Goal: Task Accomplishment & Management: Use online tool/utility

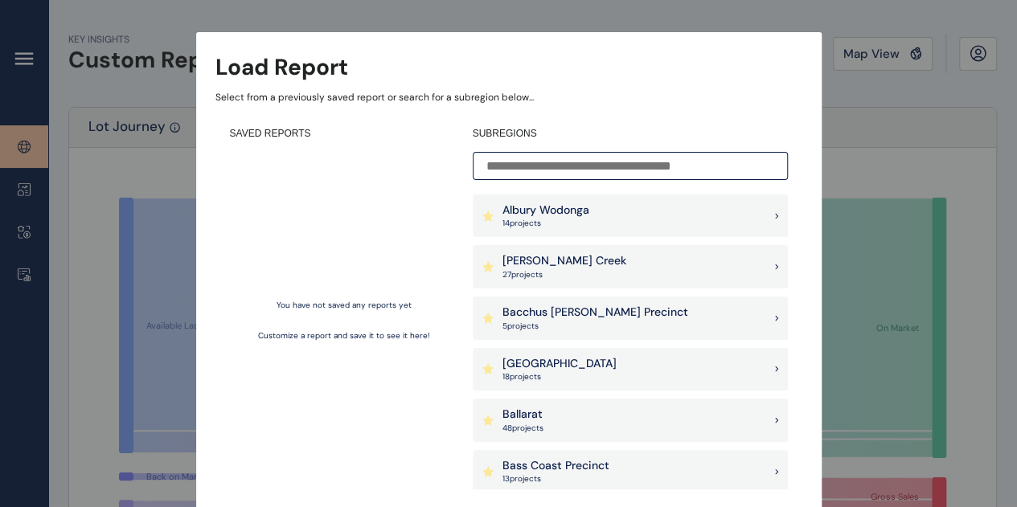
click at [627, 211] on div "Albury Wodonga 14 project s" at bounding box center [630, 216] width 315 height 43
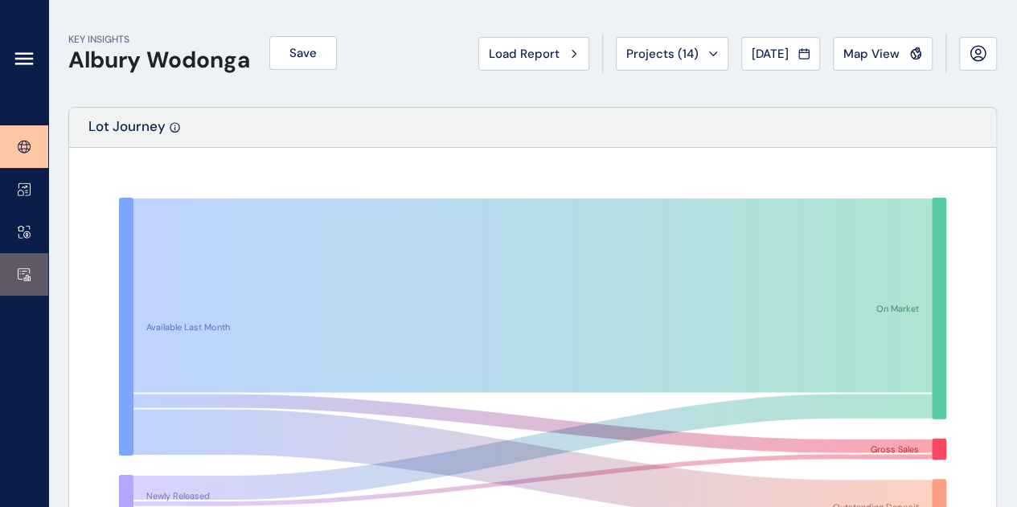
click at [30, 262] on link at bounding box center [24, 274] width 48 height 43
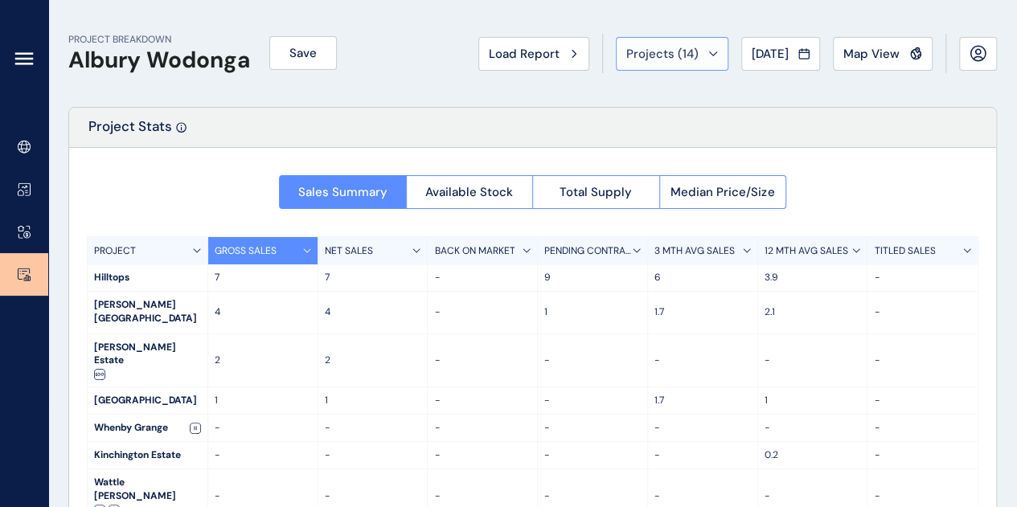
click at [638, 60] on span "Projects ( 14 )" at bounding box center [662, 54] width 72 height 16
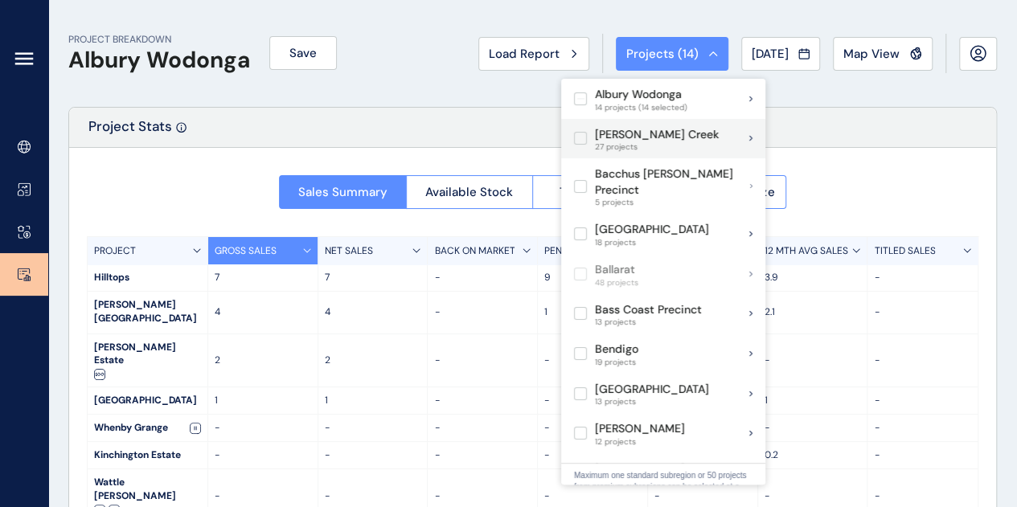
click at [614, 142] on span "27 projects" at bounding box center [657, 147] width 124 height 10
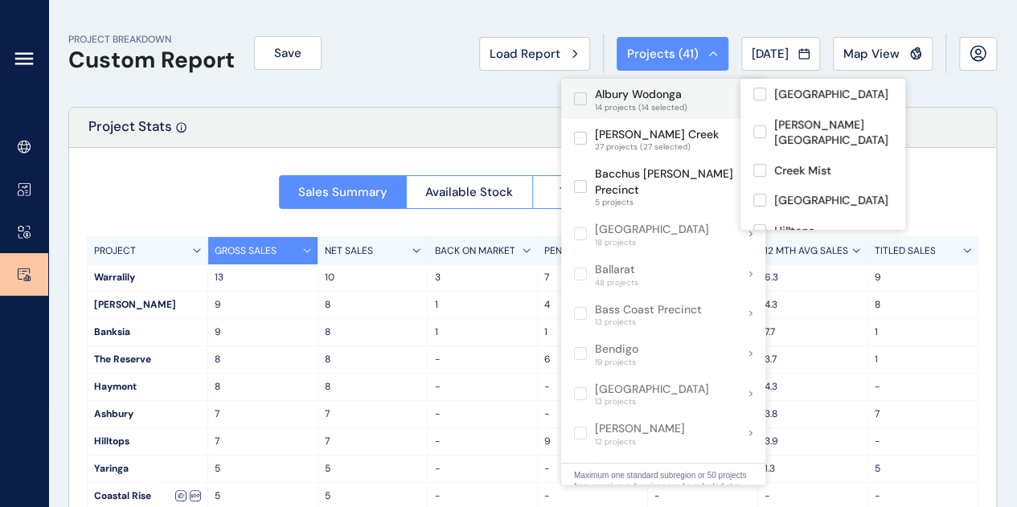
click at [578, 99] on label at bounding box center [580, 98] width 13 height 13
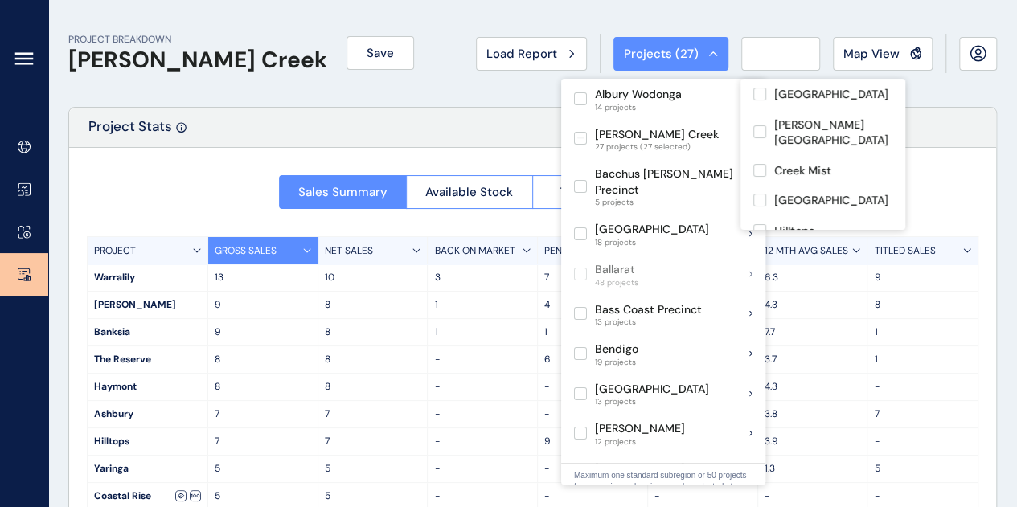
click at [467, 108] on div "Project Stats" at bounding box center [532, 128] width 927 height 40
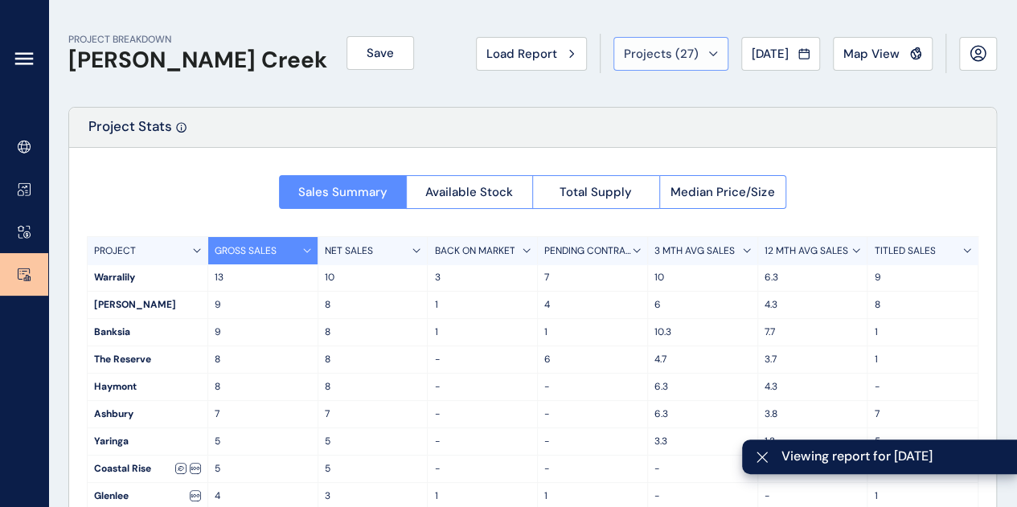
click at [633, 55] on span "Projects ( 27 )" at bounding box center [661, 54] width 75 height 16
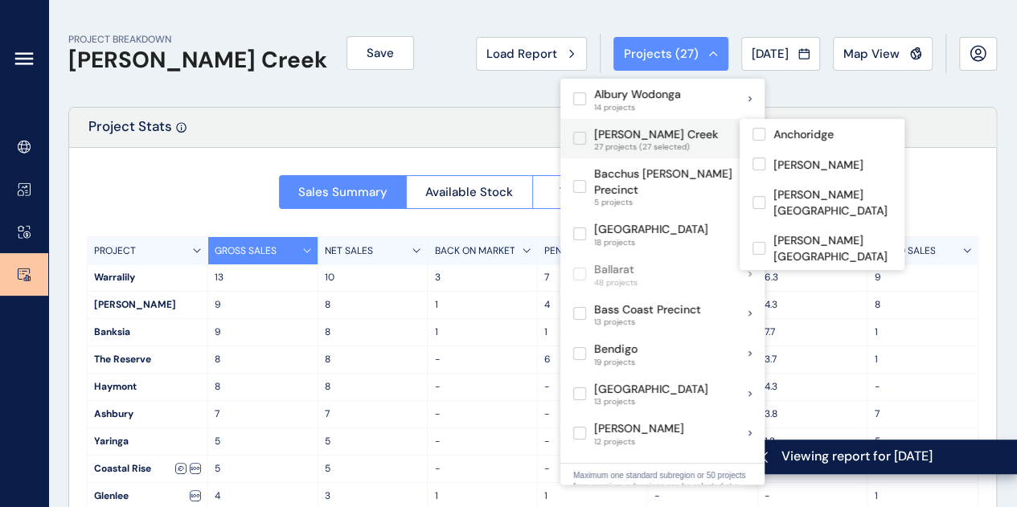
click at [586, 137] on label at bounding box center [579, 138] width 13 height 13
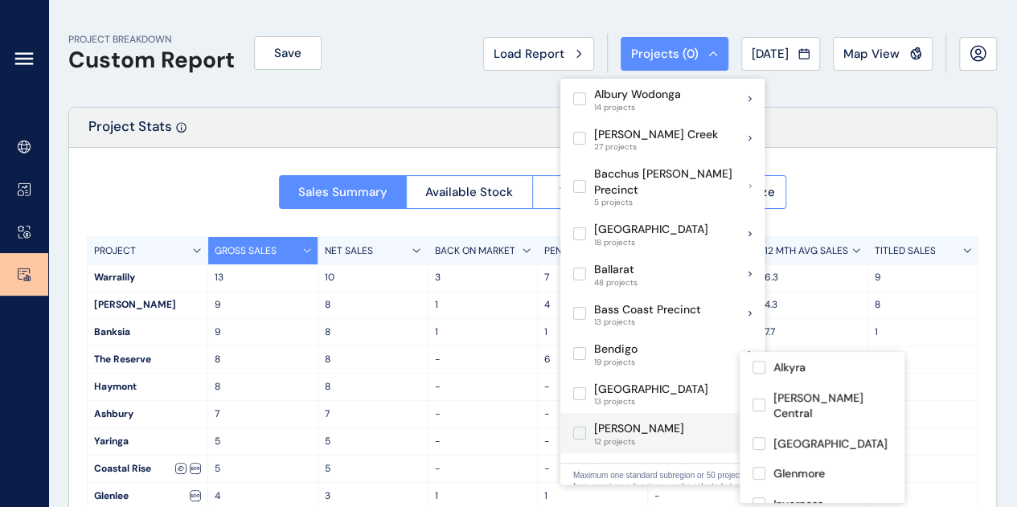
click at [577, 427] on label at bounding box center [579, 433] width 13 height 13
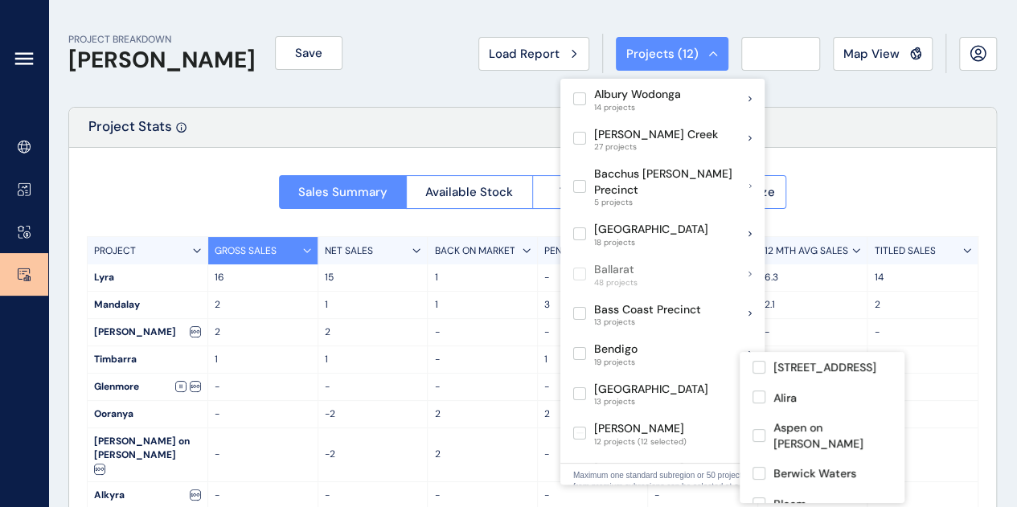
click at [424, 141] on div "Project Stats" at bounding box center [532, 128] width 927 height 40
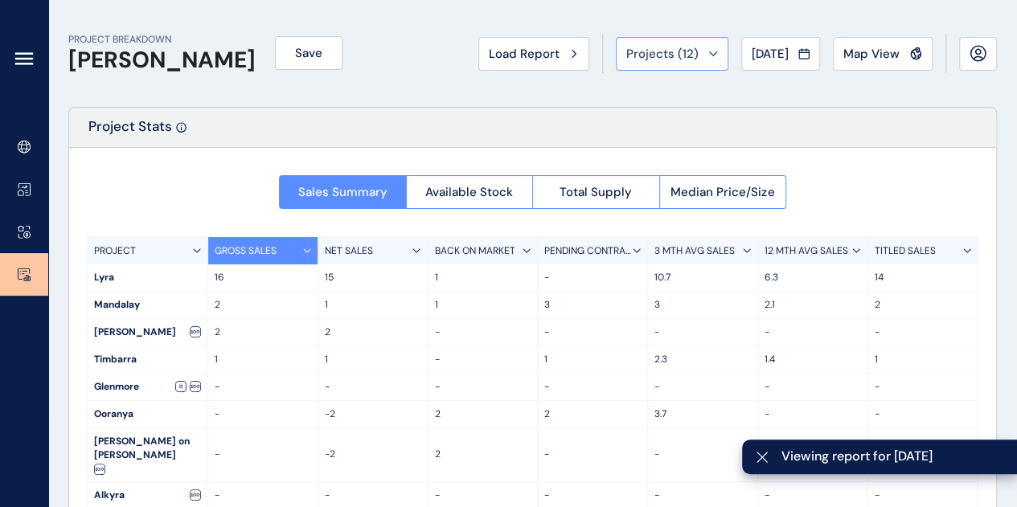
click at [668, 47] on span "Projects ( 12 )" at bounding box center [662, 54] width 72 height 16
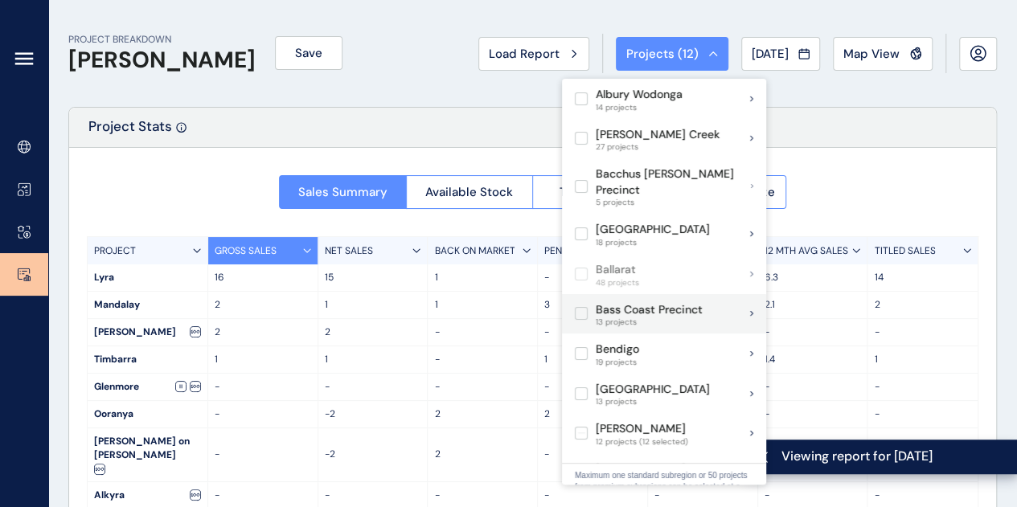
scroll to position [80, 0]
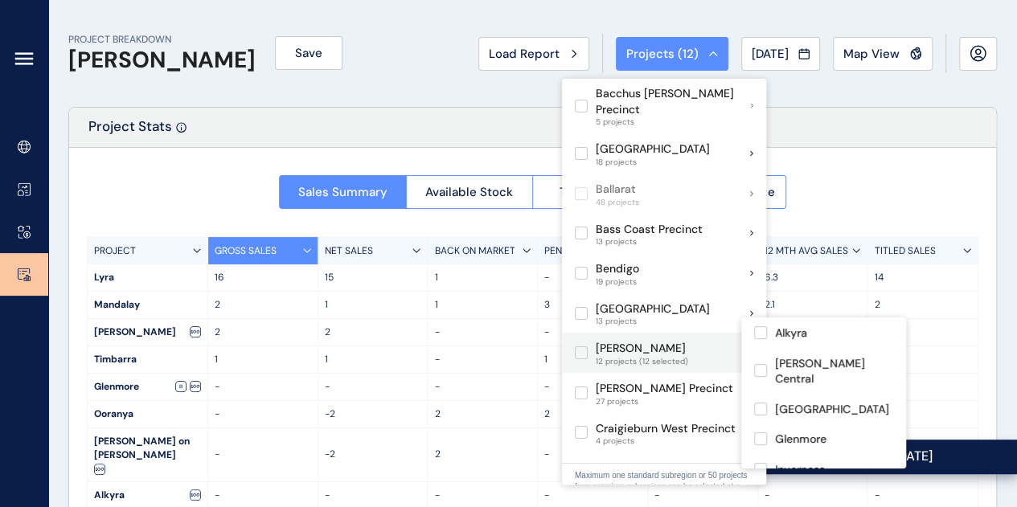
click at [581, 346] on label at bounding box center [581, 352] width 13 height 13
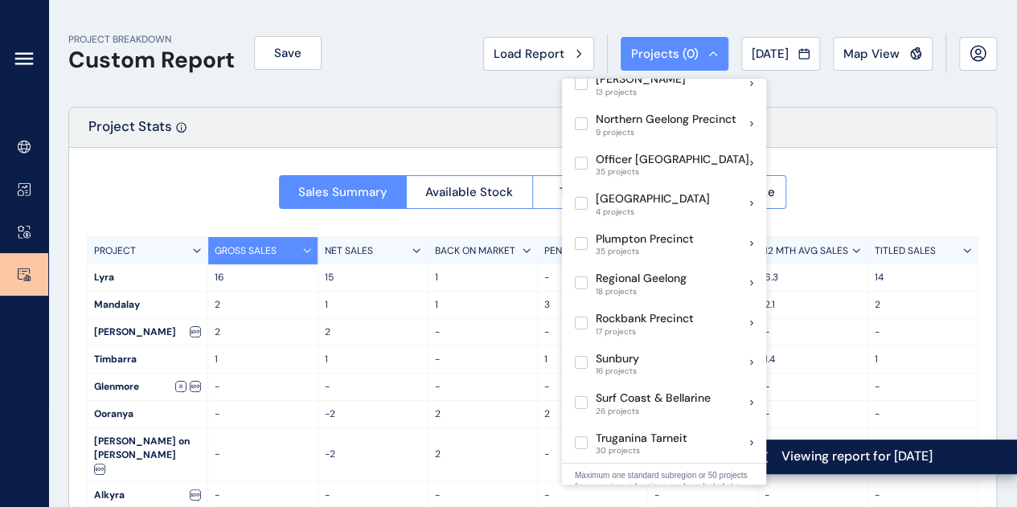
scroll to position [1026, 0]
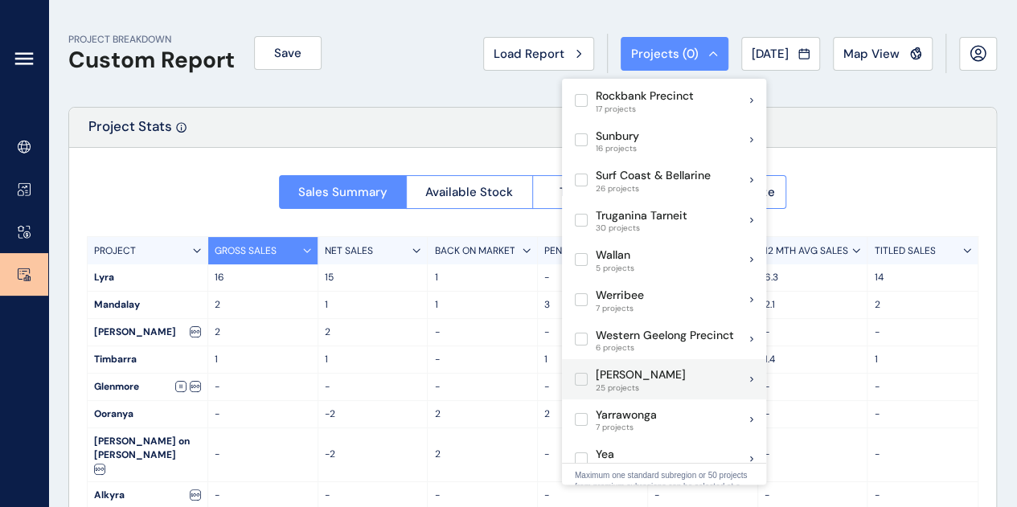
click at [584, 373] on label at bounding box center [581, 379] width 13 height 13
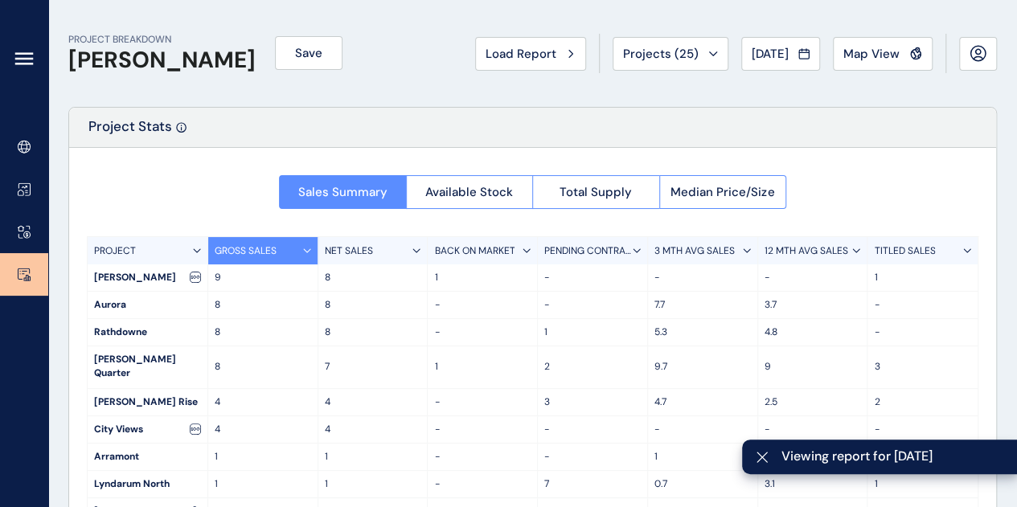
click at [374, 66] on div "PROJECT BREAKDOWN [PERSON_NAME] Save Load Report Projects ( 25 ) [DATE] 2025 < …" at bounding box center [532, 53] width 928 height 107
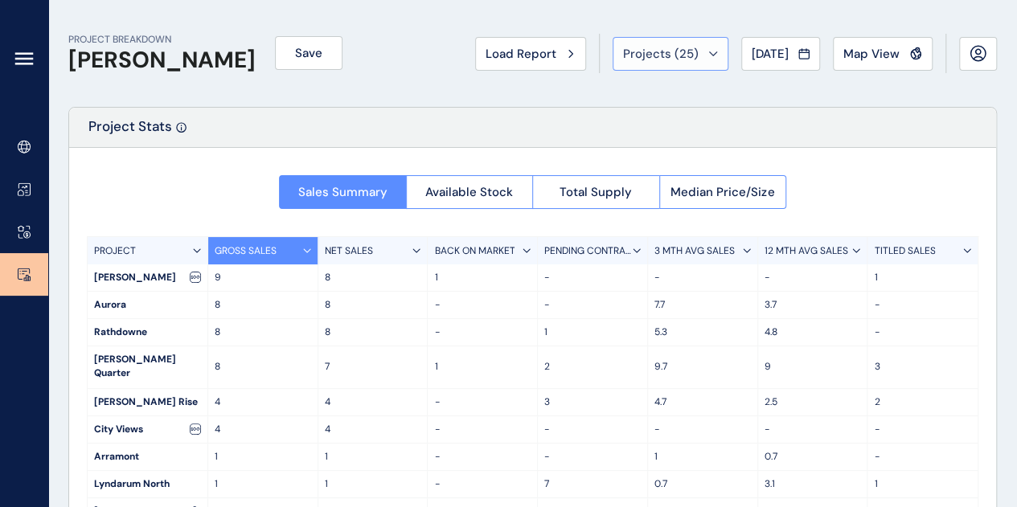
click at [623, 50] on span "Projects ( 25 )" at bounding box center [661, 54] width 76 height 16
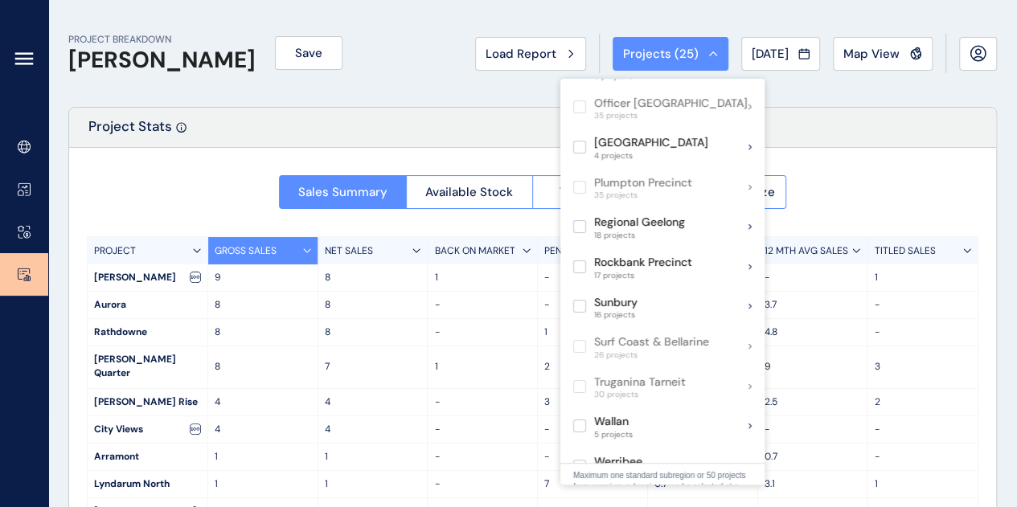
scroll to position [884, 0]
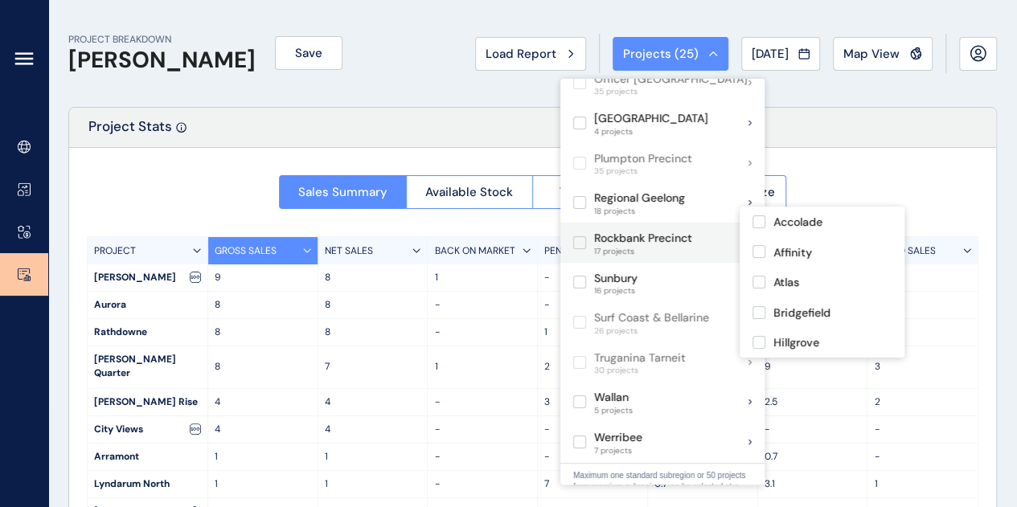
click at [580, 236] on label at bounding box center [579, 242] width 13 height 13
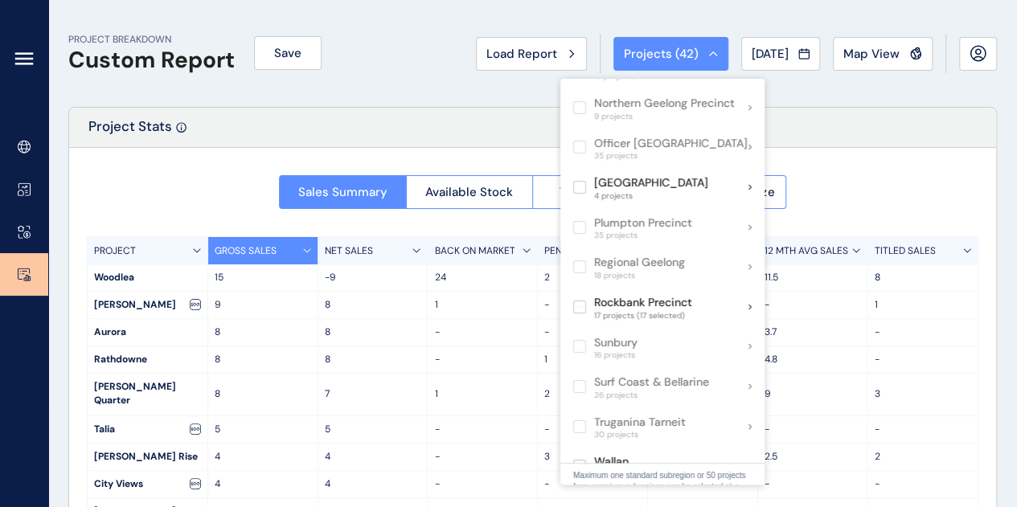
scroll to position [868, 0]
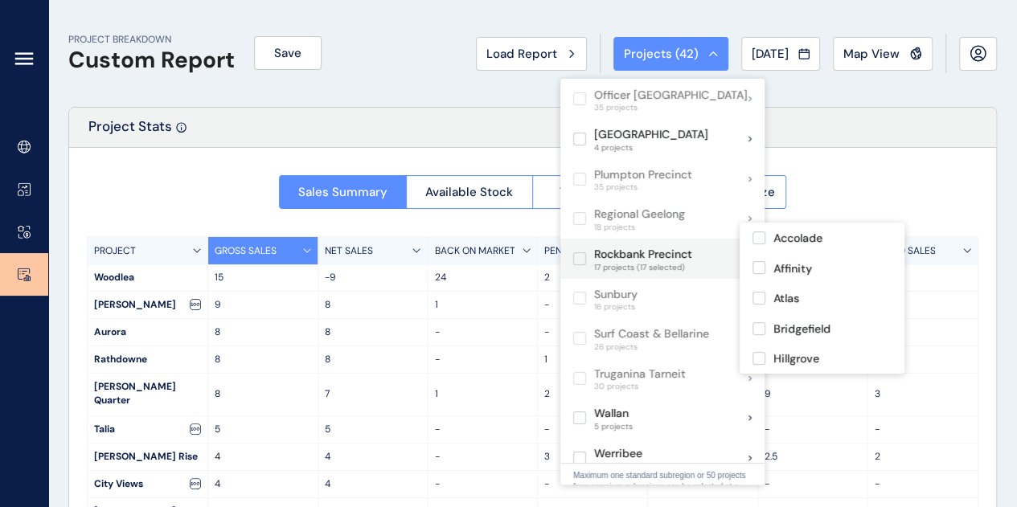
click at [577, 252] on label at bounding box center [579, 258] width 13 height 13
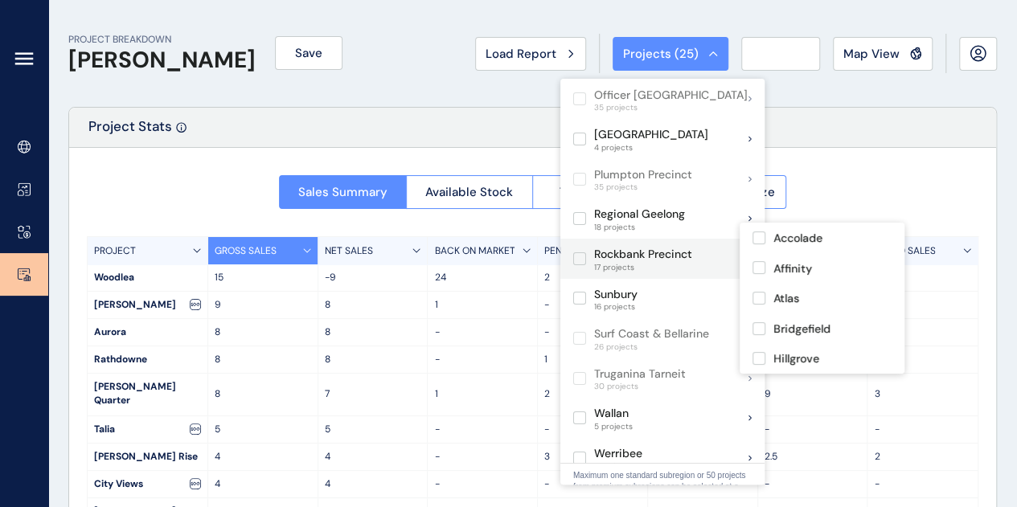
click at [574, 252] on label at bounding box center [579, 258] width 13 height 13
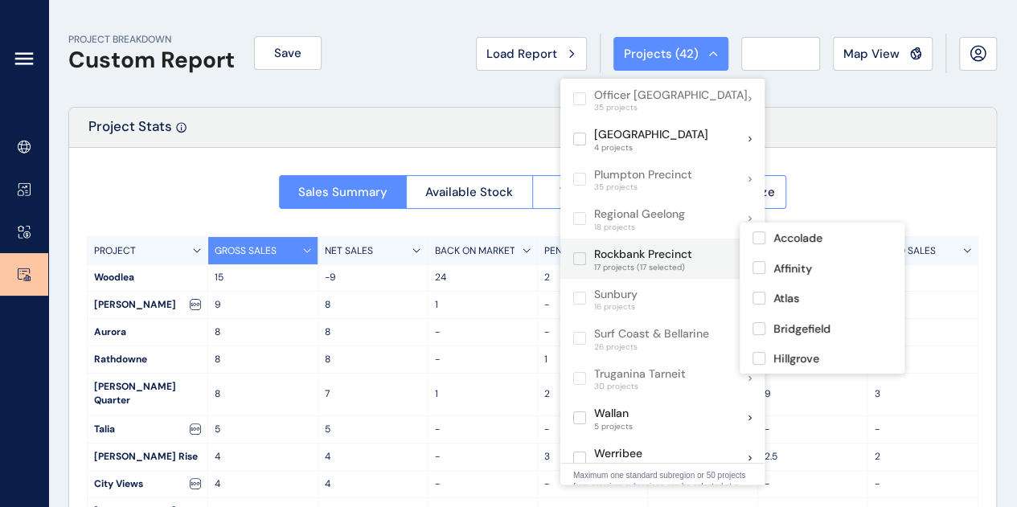
click at [574, 252] on label at bounding box center [579, 258] width 13 height 13
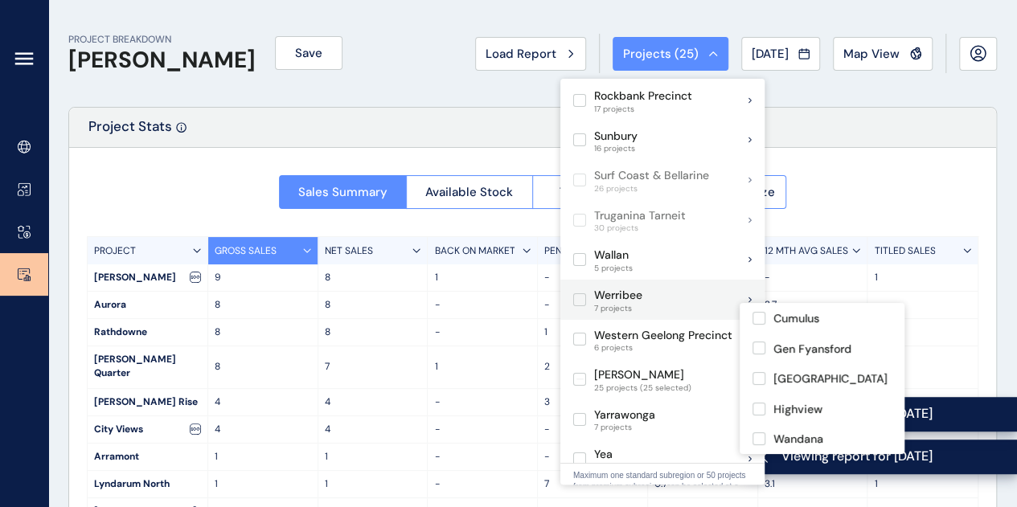
scroll to position [25, 0]
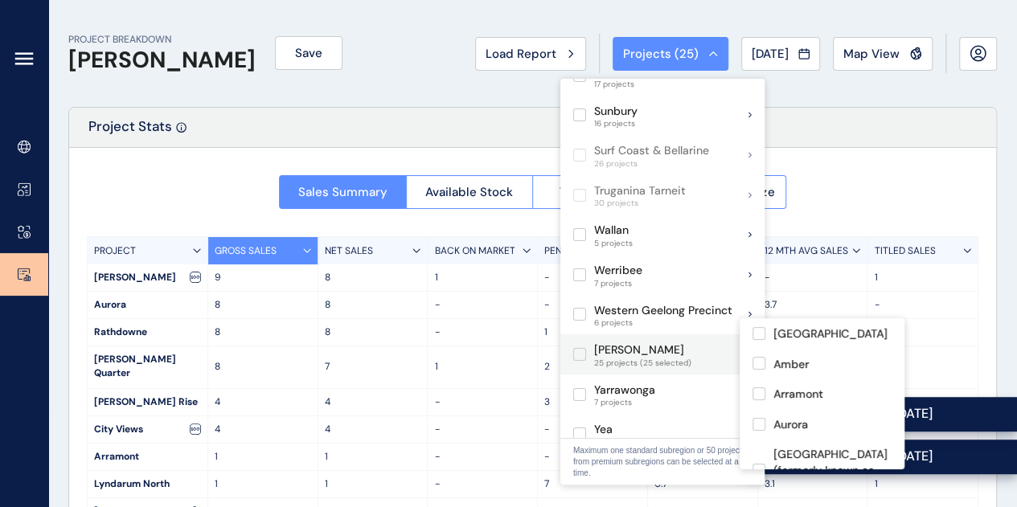
click at [582, 348] on label at bounding box center [579, 354] width 13 height 13
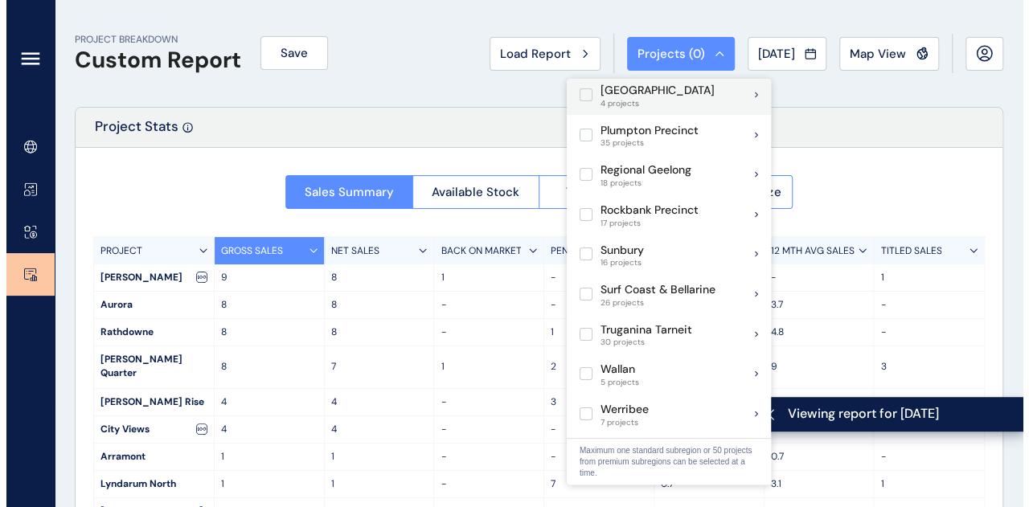
scroll to position [705, 0]
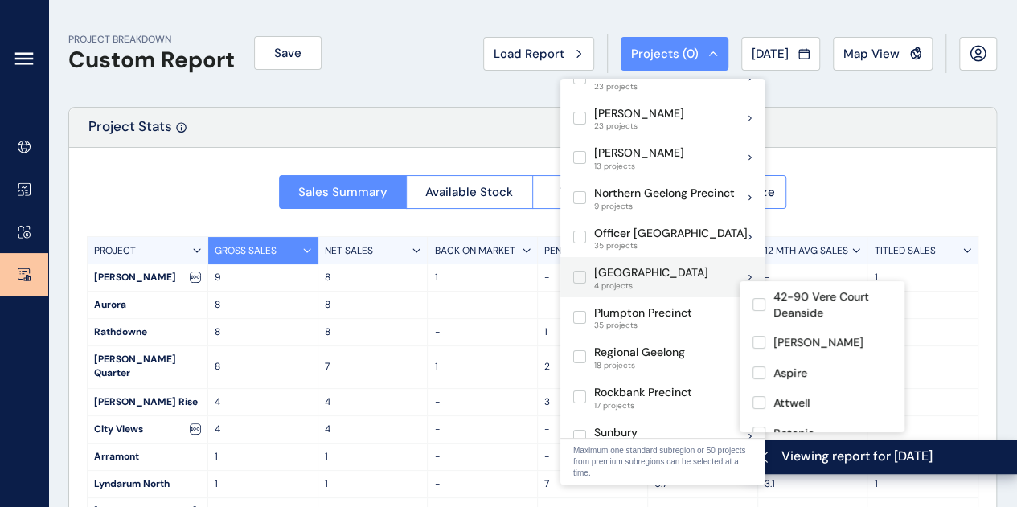
click at [581, 271] on label at bounding box center [579, 277] width 13 height 13
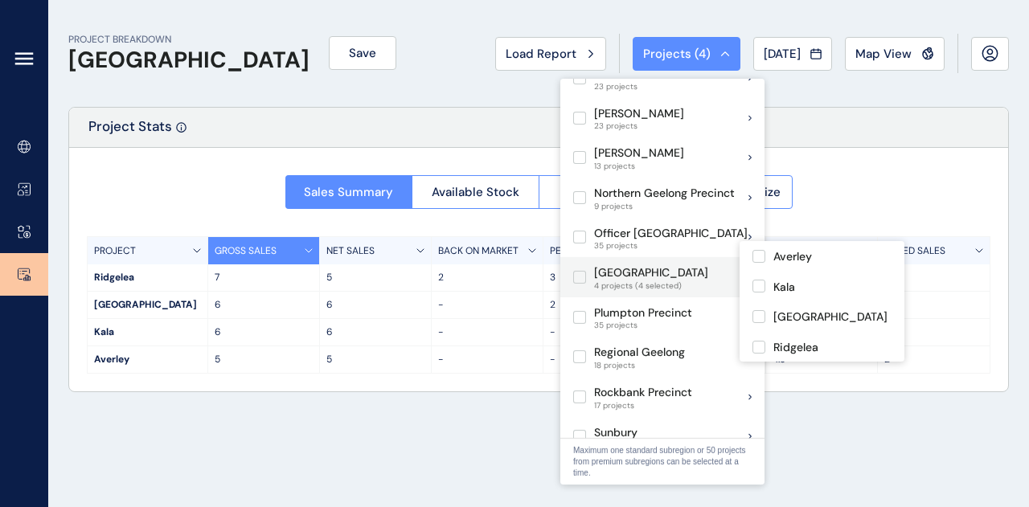
click at [580, 271] on label at bounding box center [579, 277] width 13 height 13
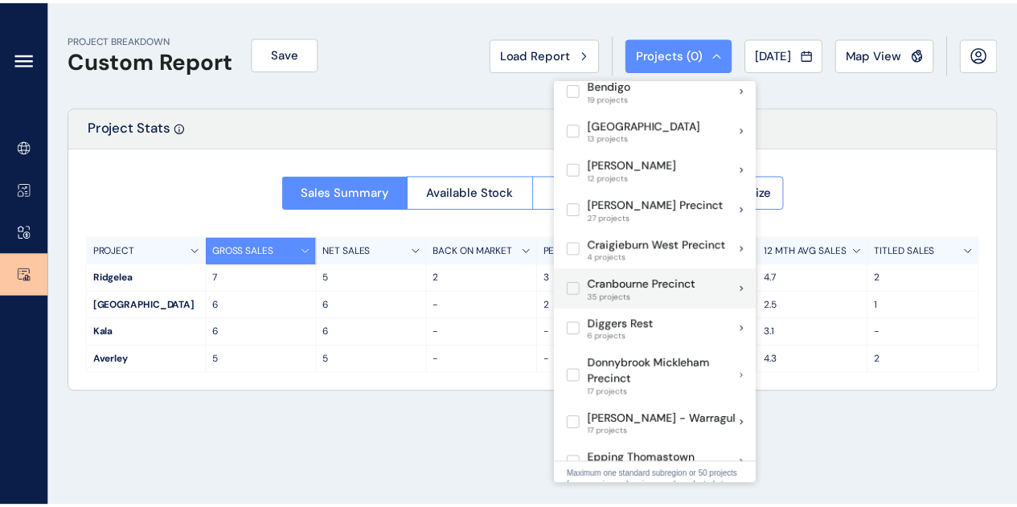
scroll to position [241, 0]
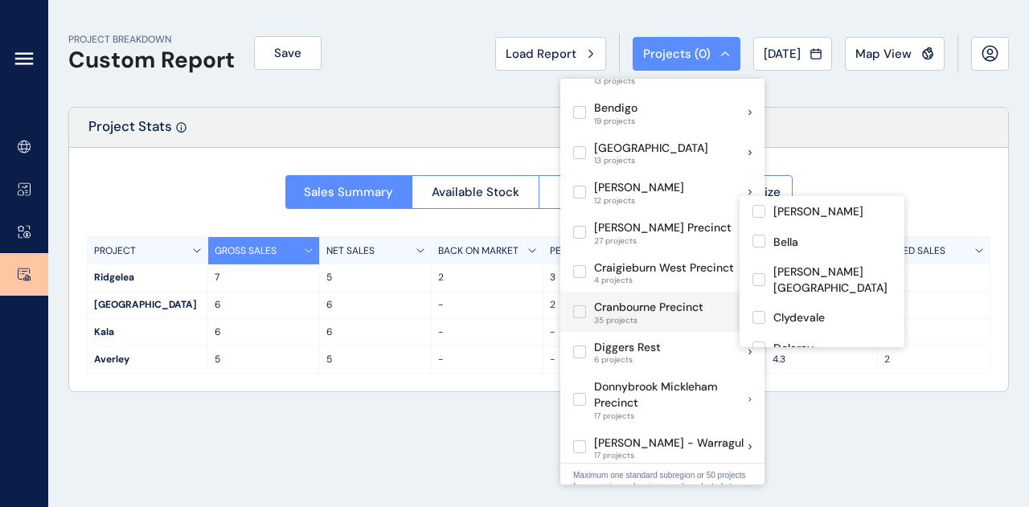
click at [582, 226] on label at bounding box center [579, 232] width 13 height 13
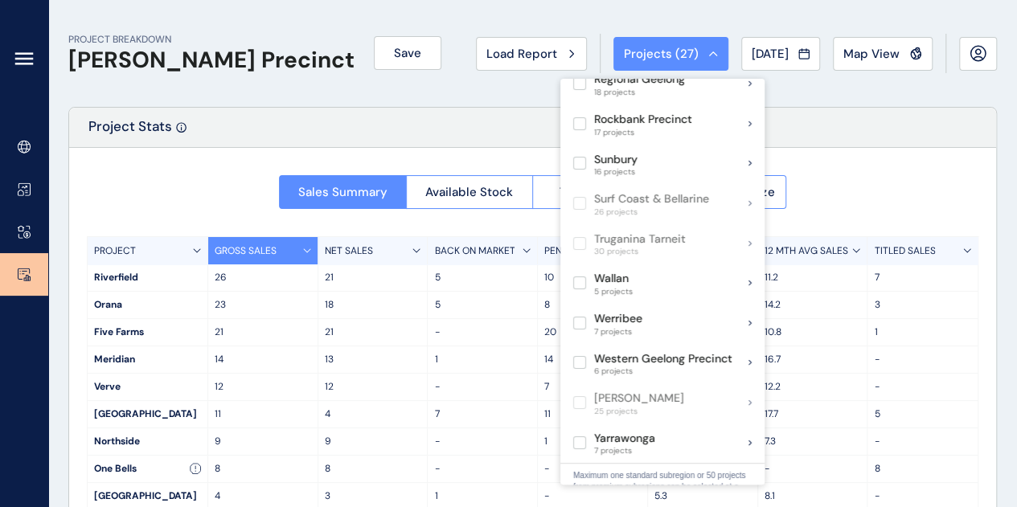
scroll to position [1026, 0]
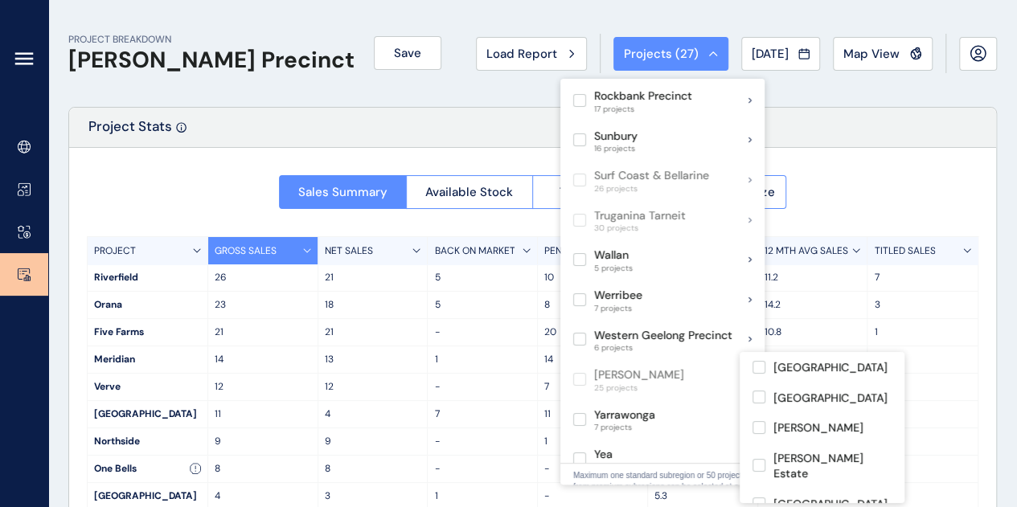
click at [579, 413] on label at bounding box center [579, 419] width 13 height 13
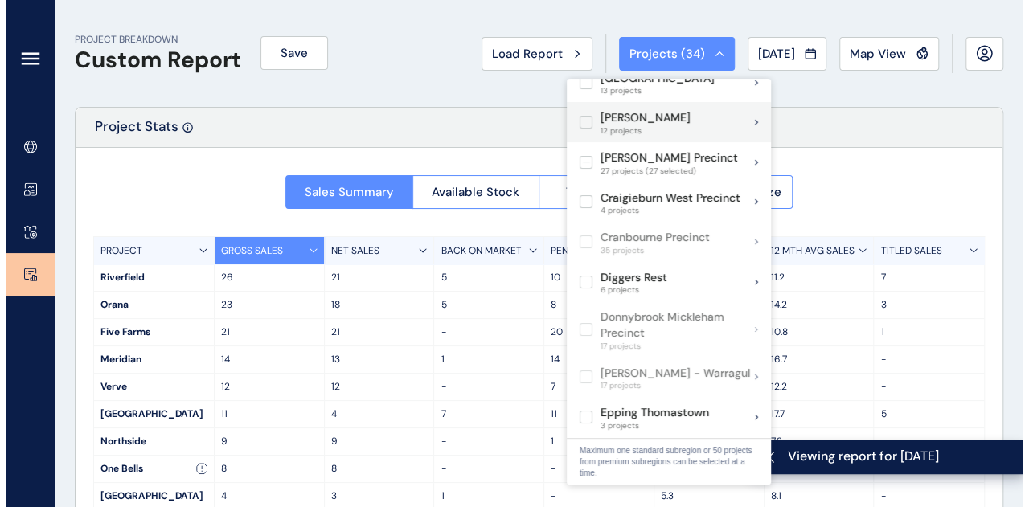
scroll to position [62, 0]
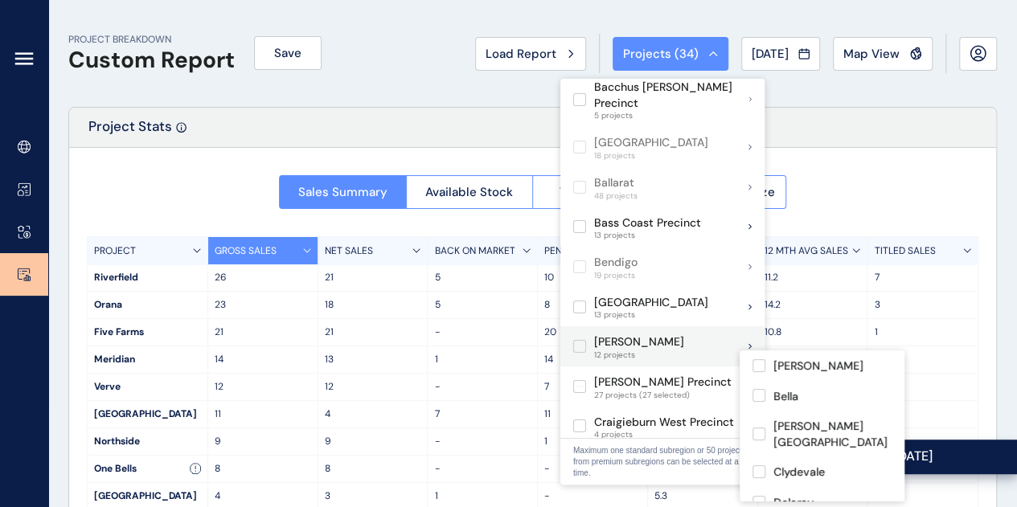
click at [582, 380] on label at bounding box center [579, 386] width 13 height 13
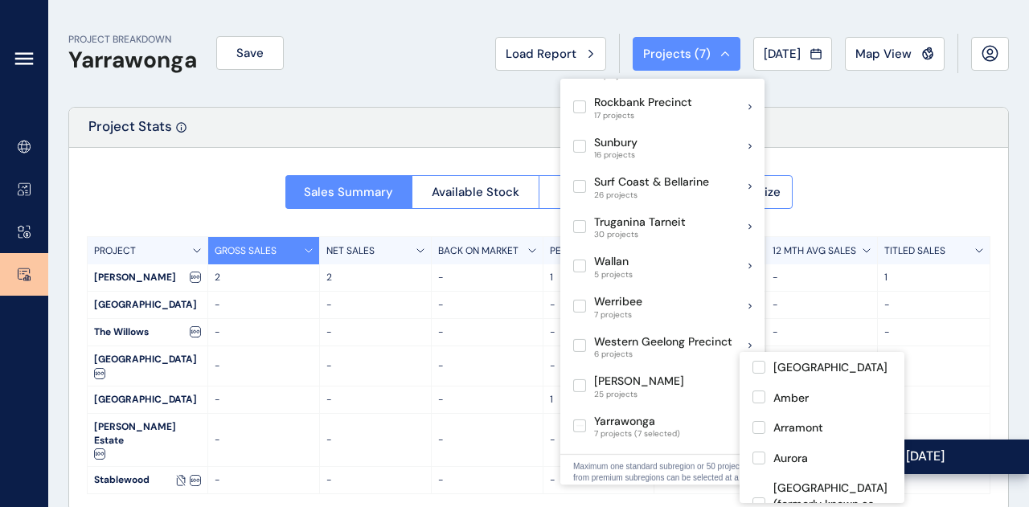
scroll to position [995, 0]
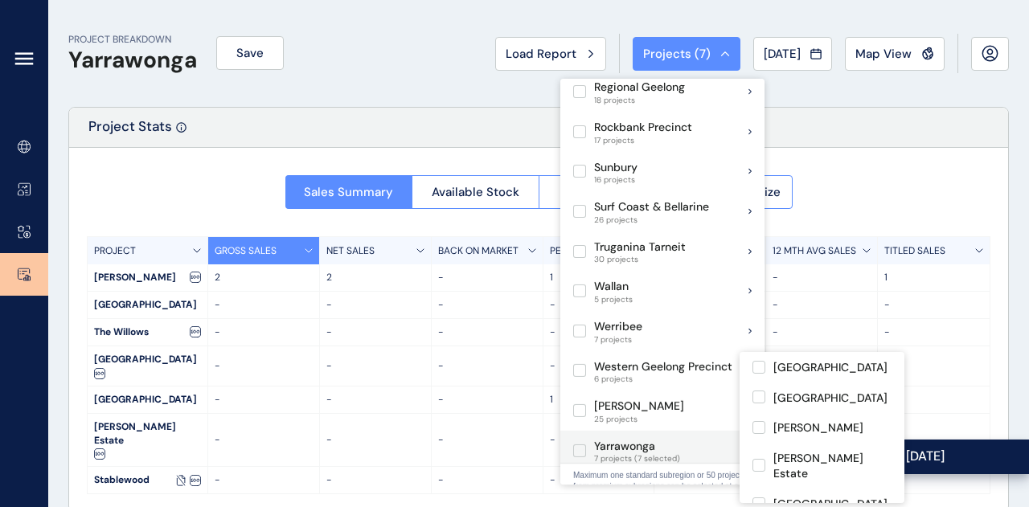
click at [579, 444] on label at bounding box center [579, 450] width 13 height 13
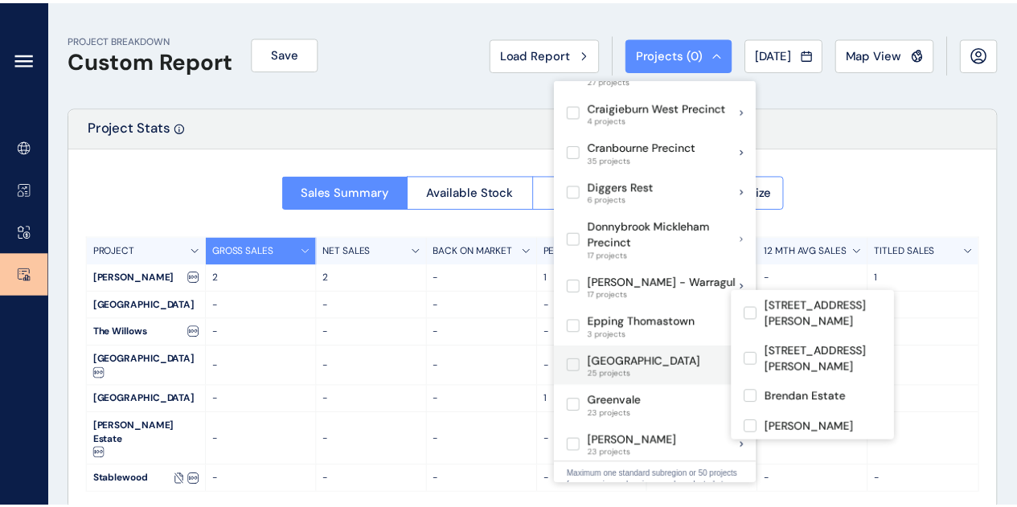
scroll to position [482, 0]
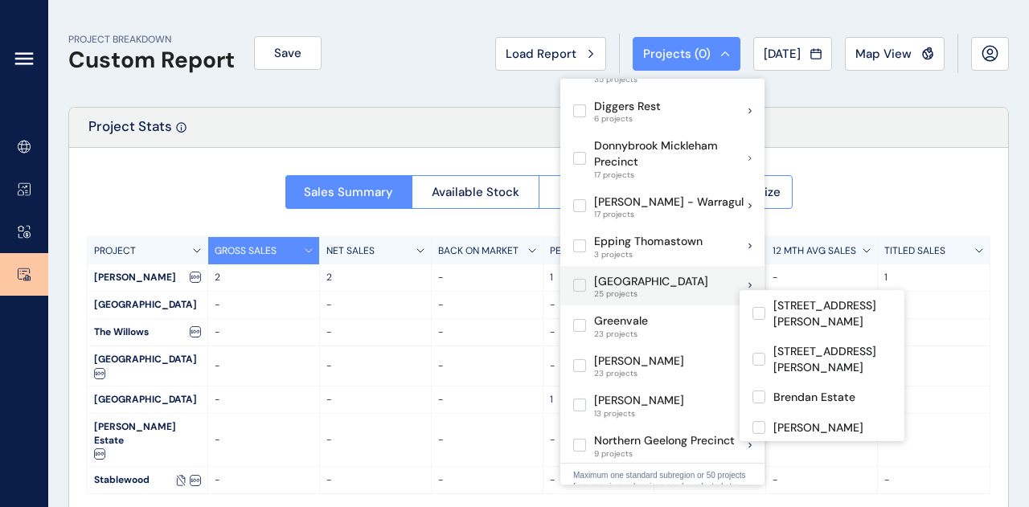
click at [580, 279] on label at bounding box center [579, 285] width 13 height 13
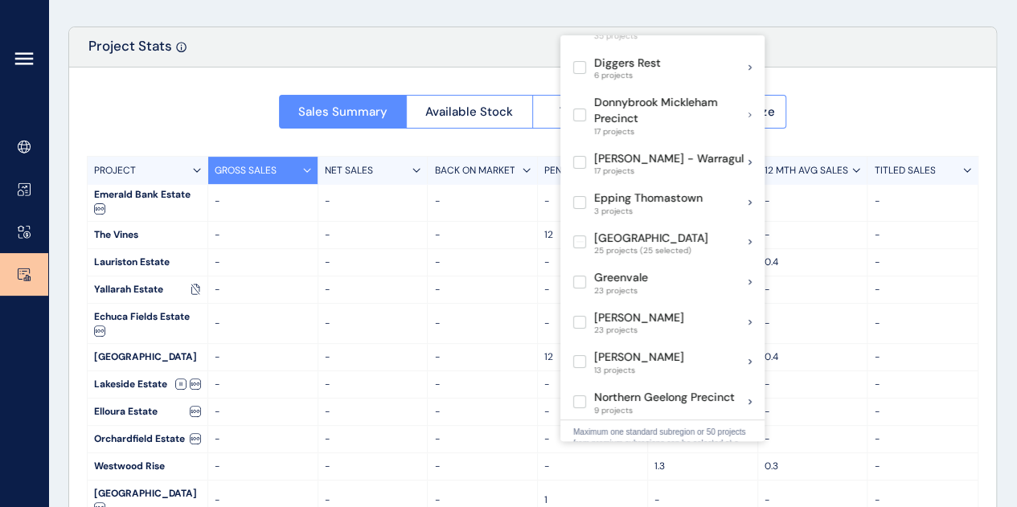
scroll to position [168, 0]
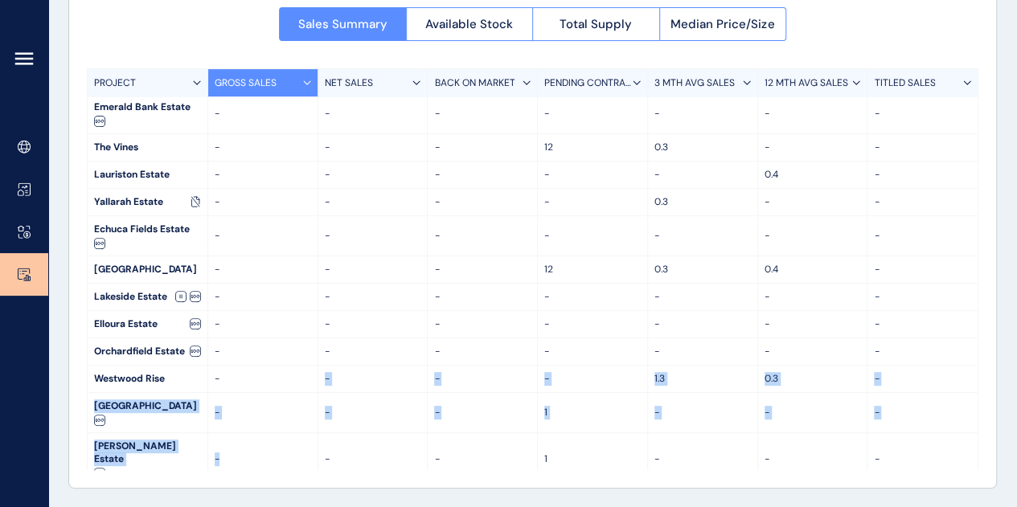
drag, startPoint x: 276, startPoint y: 416, endPoint x: 280, endPoint y: 379, distance: 37.1
click at [280, 380] on div "PROJECT GROSS SALES NET SALES BACK ON MARKET PENDING CONTRACTS 3 MTH AVG SALES …" at bounding box center [532, 269] width 891 height 402
click at [280, 379] on p "-" at bounding box center [263, 379] width 96 height 14
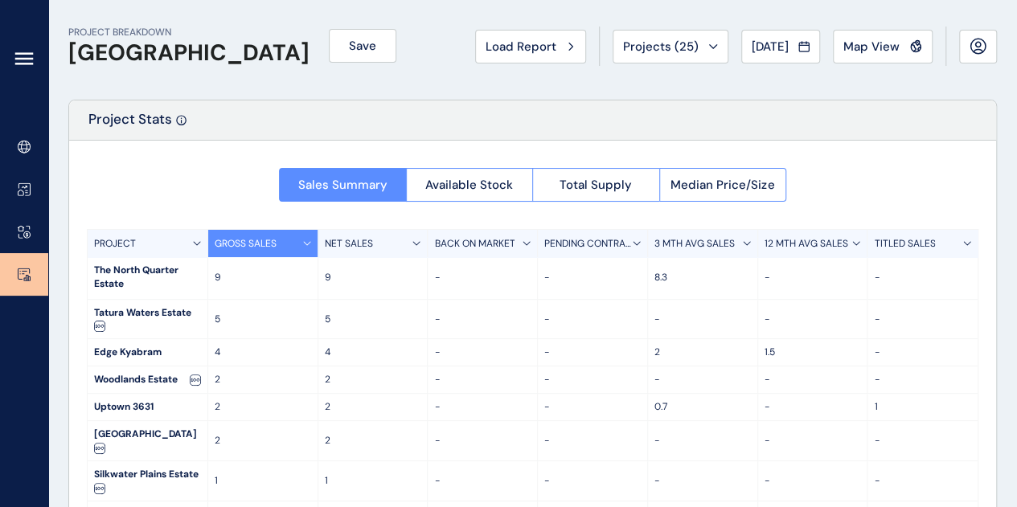
scroll to position [0, 0]
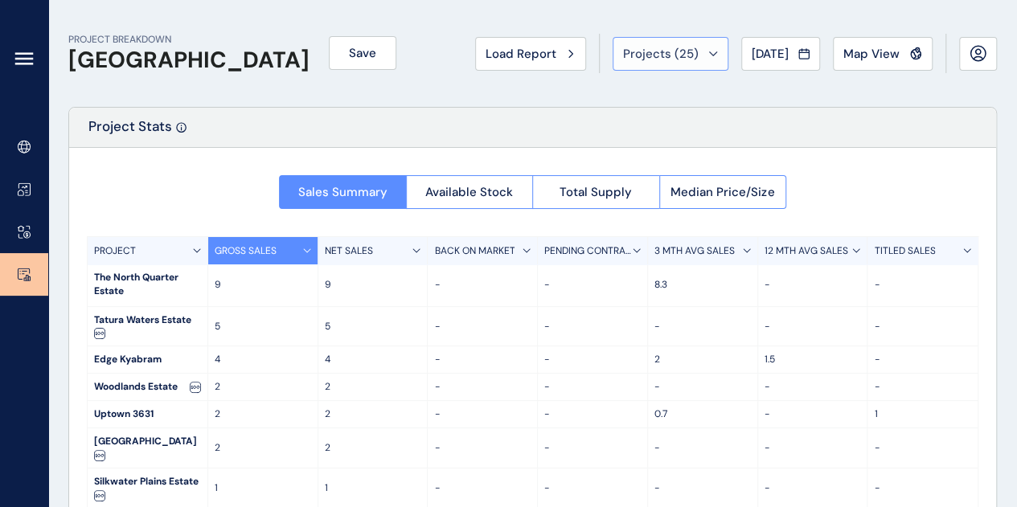
click at [670, 51] on span "Projects ( 25 )" at bounding box center [661, 54] width 76 height 16
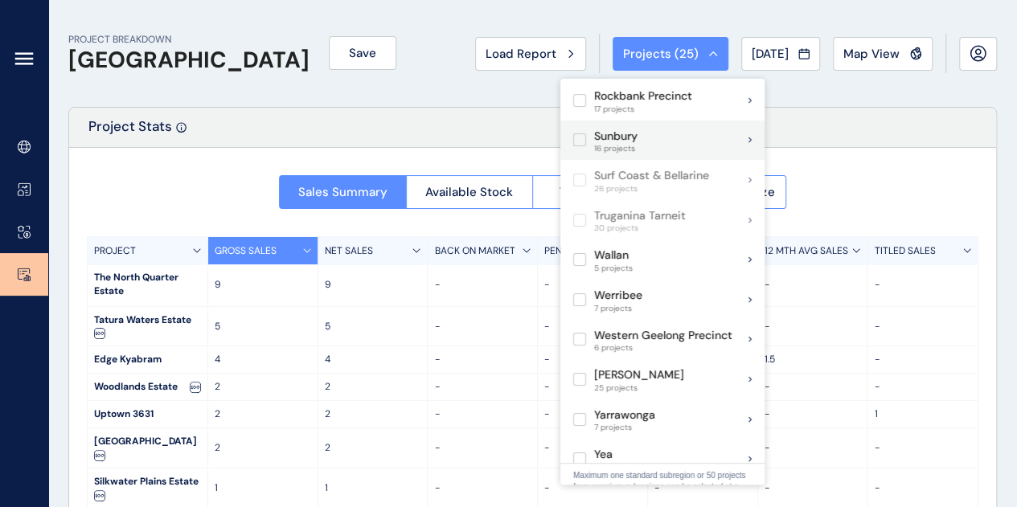
scroll to position [25, 0]
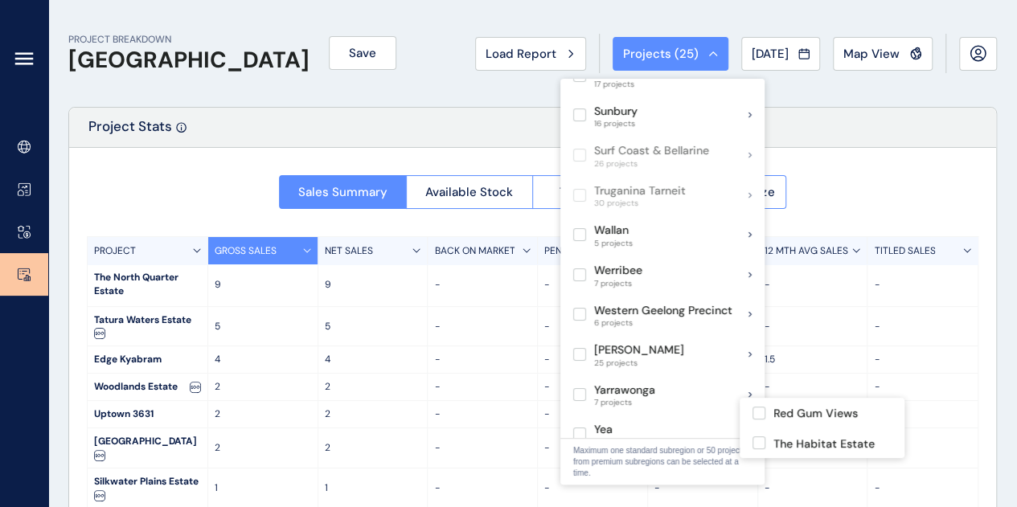
click at [580, 428] on label at bounding box center [579, 434] width 13 height 13
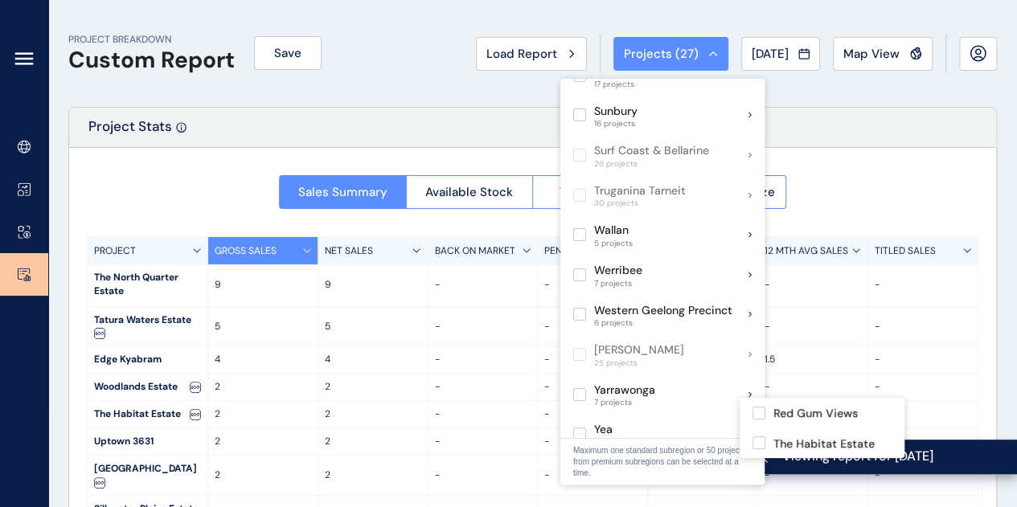
click at [395, 123] on div "Project Stats" at bounding box center [532, 128] width 927 height 40
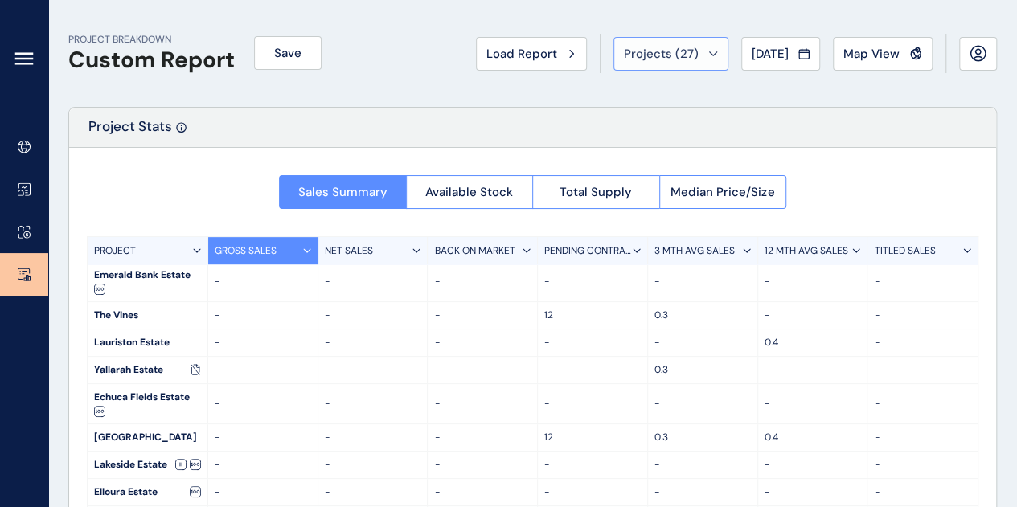
click at [649, 42] on button "Projects ( 27 )" at bounding box center [670, 54] width 115 height 34
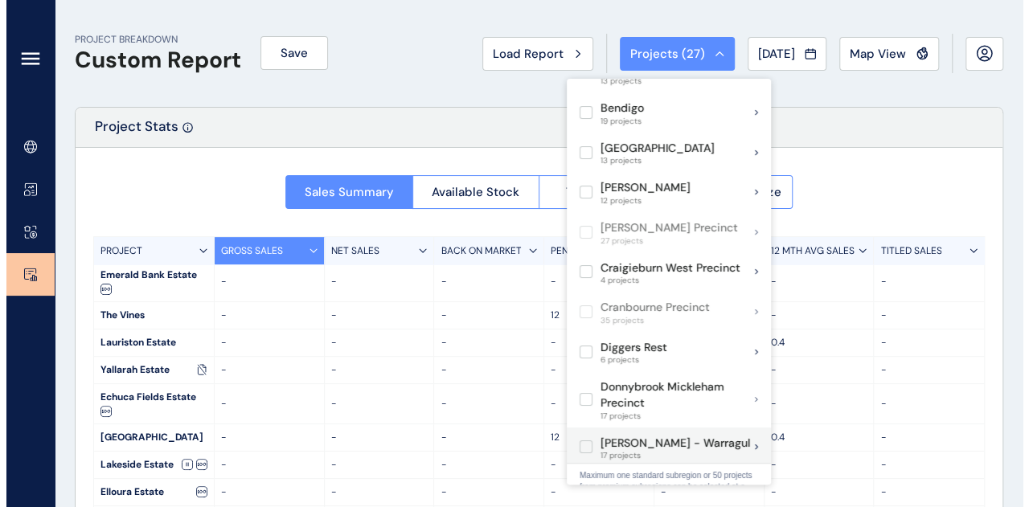
scroll to position [482, 0]
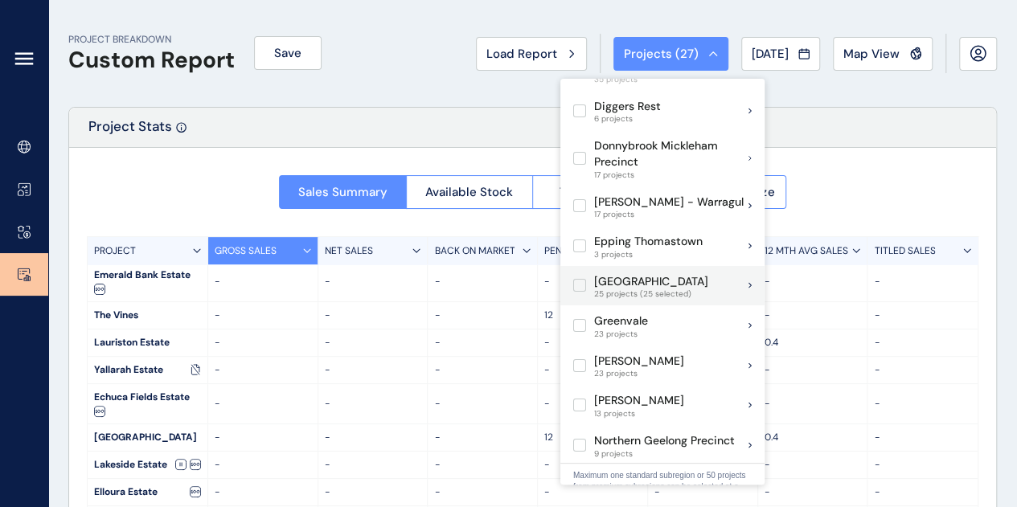
click at [578, 279] on label at bounding box center [579, 285] width 13 height 13
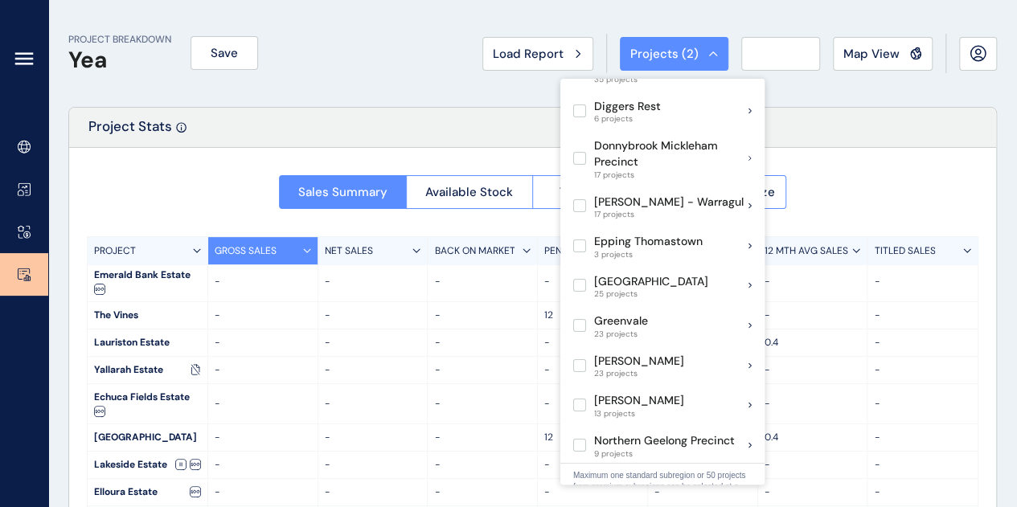
click at [350, 144] on div "Project Stats" at bounding box center [532, 128] width 927 height 40
